Goal: Complete application form

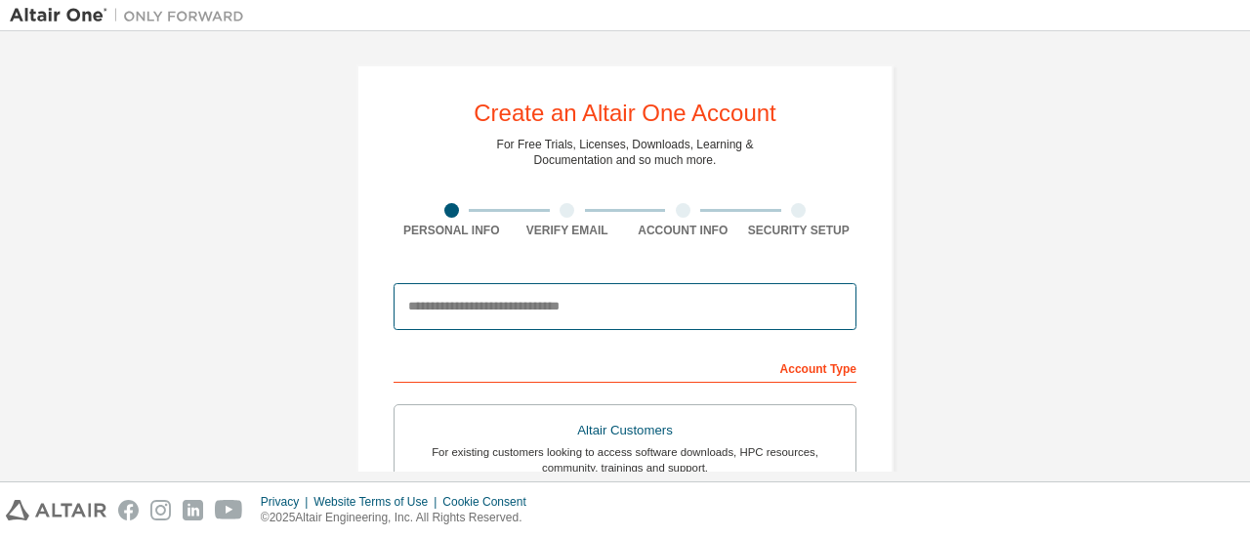
click at [745, 322] on input "email" at bounding box center [625, 306] width 463 height 47
type input "**********"
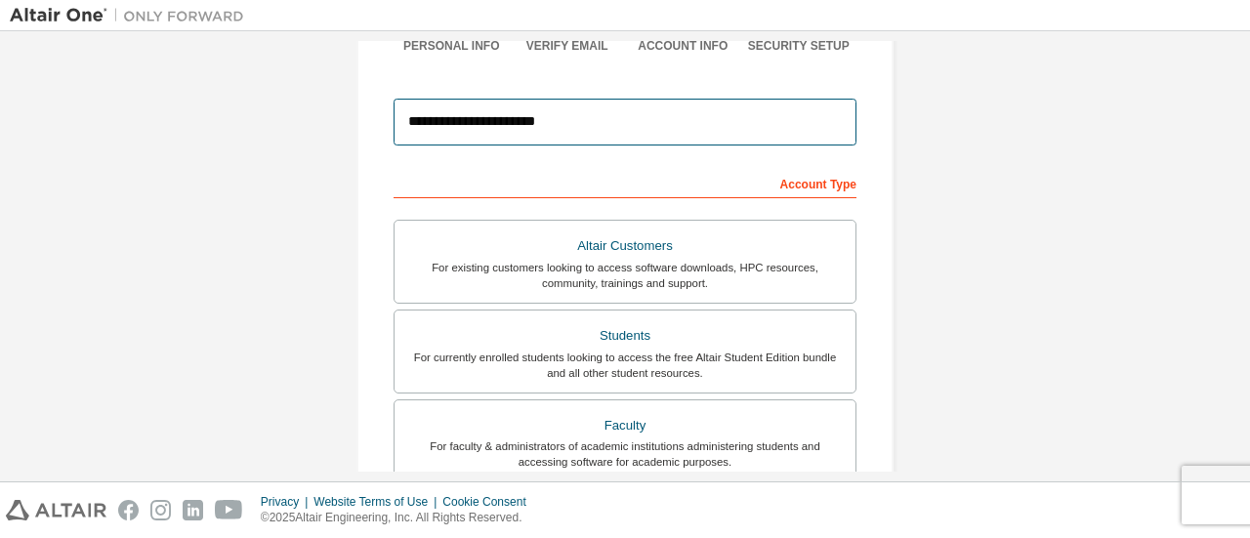
scroll to position [229, 0]
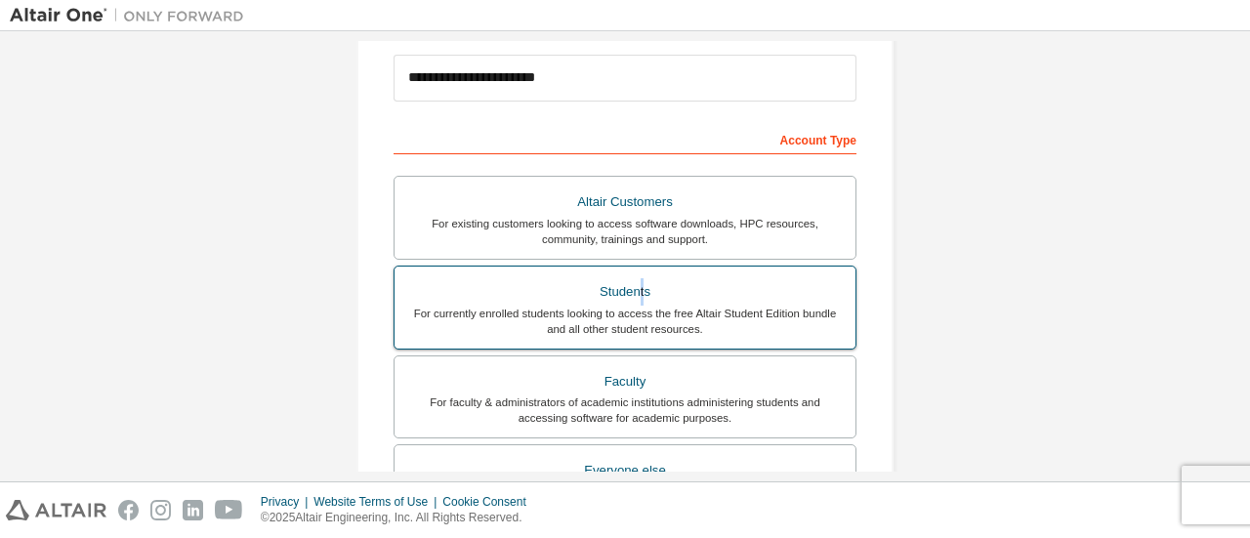
click at [636, 296] on div "Students" at bounding box center [625, 291] width 438 height 27
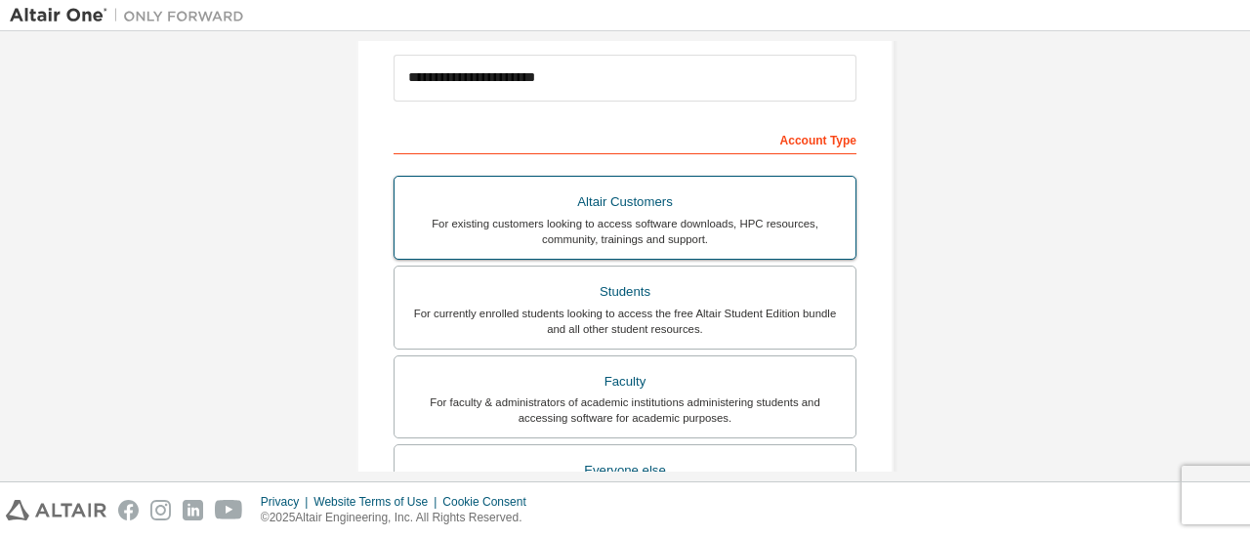
click at [705, 299] on div "Students" at bounding box center [625, 291] width 438 height 27
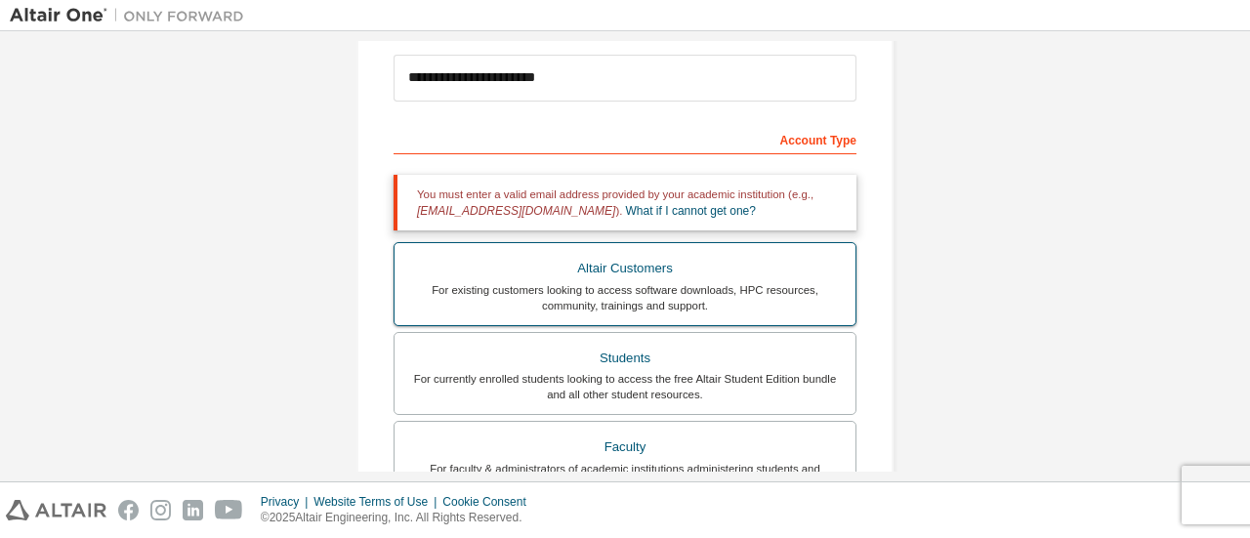
click at [707, 299] on div "For existing customers looking to access software downloads, HPC resources, com…" at bounding box center [625, 297] width 438 height 31
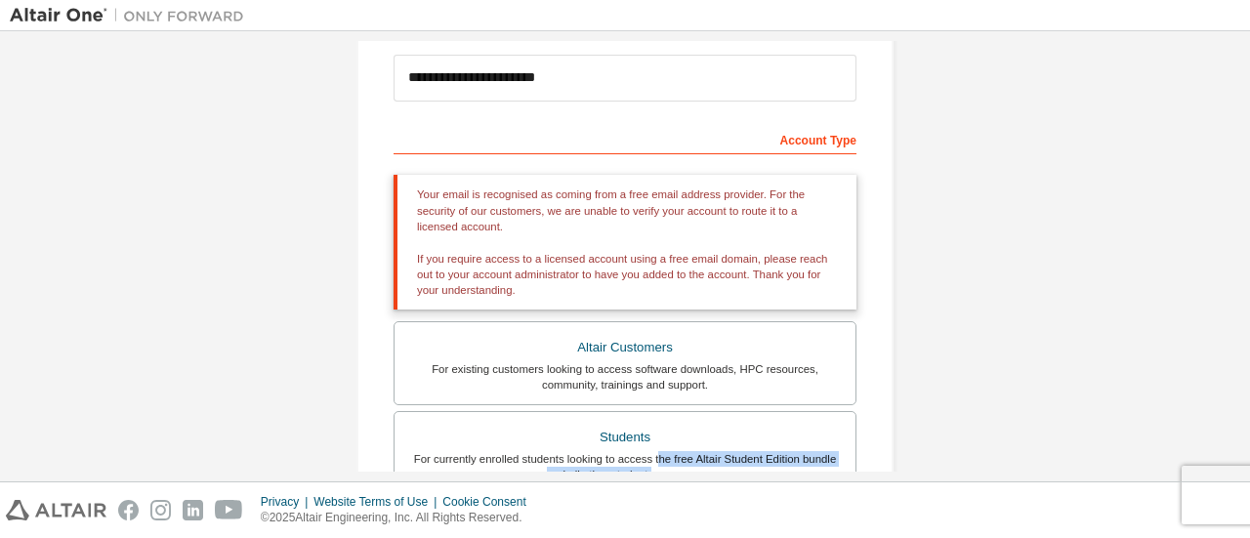
click at [649, 464] on div "Altair Customers For existing customers looking to access software downloads, H…" at bounding box center [625, 500] width 463 height 358
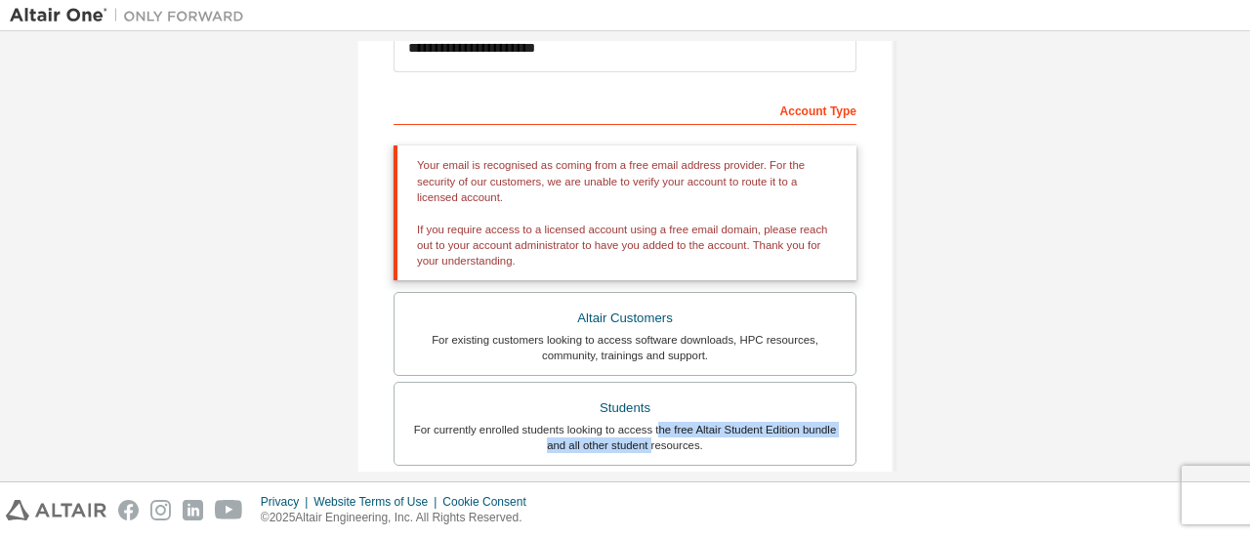
click at [649, 464] on div "Altair Customers For existing customers looking to access software downloads, H…" at bounding box center [625, 471] width 463 height 358
click at [633, 409] on div "Students" at bounding box center [625, 408] width 438 height 27
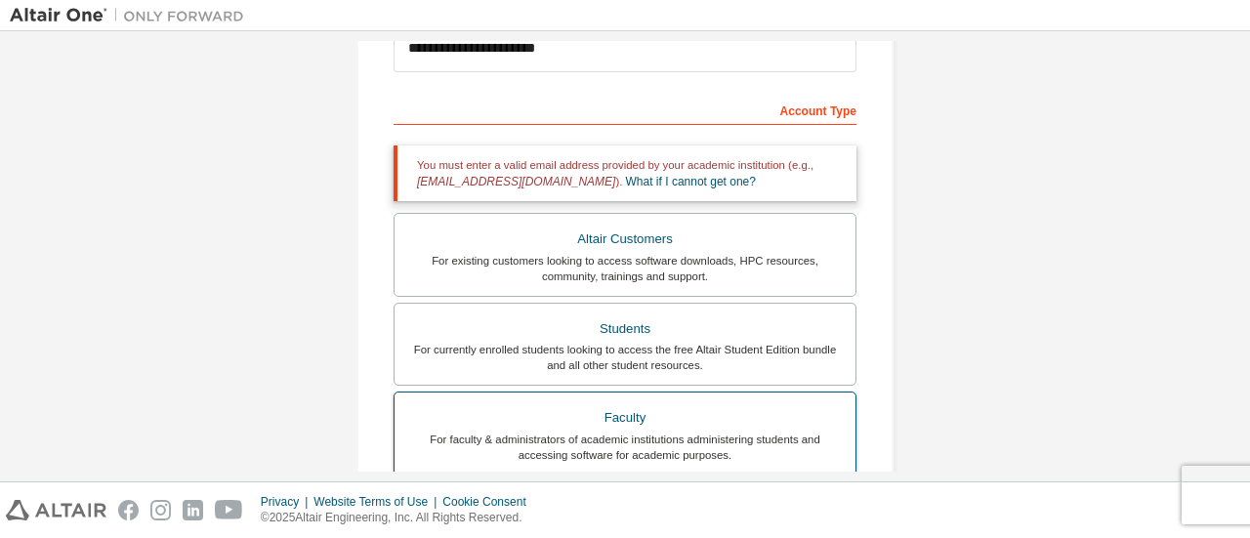
click at [633, 409] on div "Faculty" at bounding box center [625, 417] width 438 height 27
click at [611, 358] on div "For currently enrolled students looking to access the free Altair Student Editi…" at bounding box center [625, 357] width 438 height 31
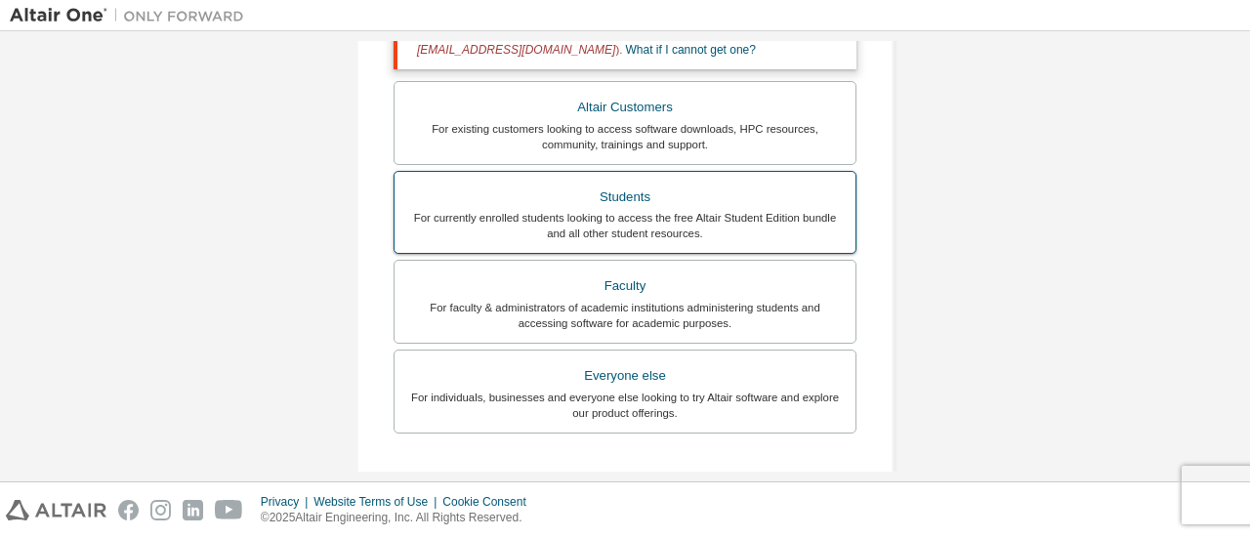
scroll to position [391, 0]
click at [603, 343] on div "Altair Customers For existing customers looking to access software downloads, H…" at bounding box center [625, 259] width 463 height 358
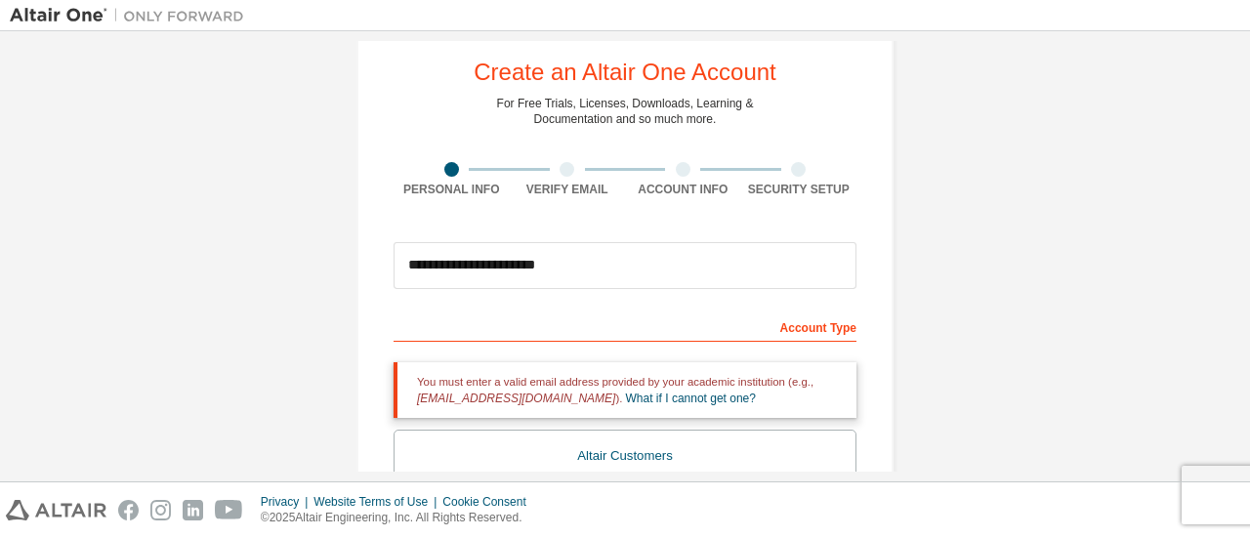
scroll to position [0, 0]
